Goal: Navigation & Orientation: Find specific page/section

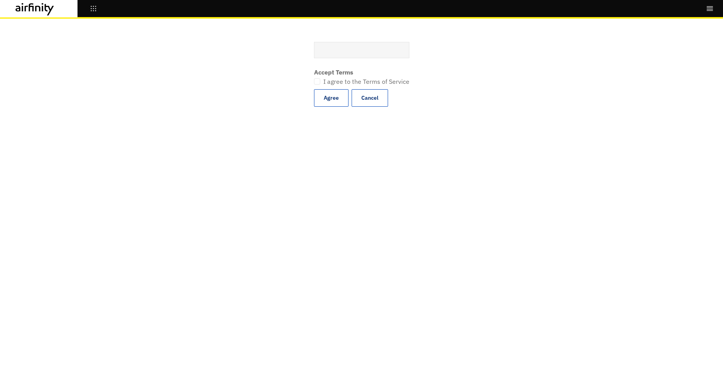
click at [319, 81] on span at bounding box center [317, 81] width 6 height 6
click at [314, 81] on input "I agree to the Terms of Service" at bounding box center [314, 81] width 0 height 0
checkbox input "true"
click at [321, 96] on button "Agree" at bounding box center [331, 97] width 35 height 17
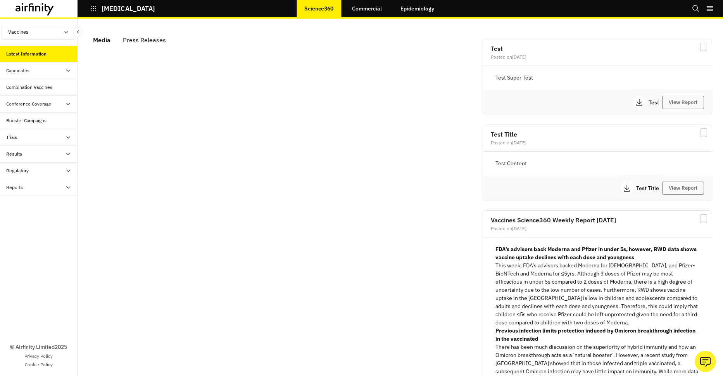
scroll to position [459, 226]
click at [32, 74] on div "Candidates" at bounding box center [41, 70] width 71 height 7
click at [28, 72] on div "Candidates" at bounding box center [17, 70] width 23 height 7
